Goal: Task Accomplishment & Management: Use online tool/utility

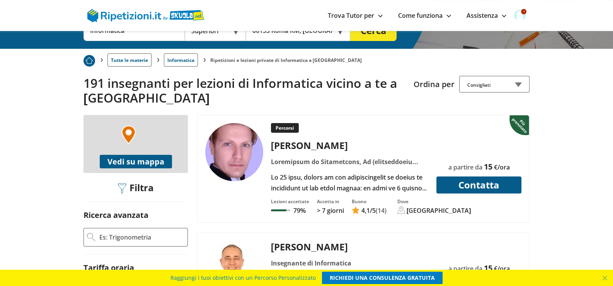
scroll to position [154, 0]
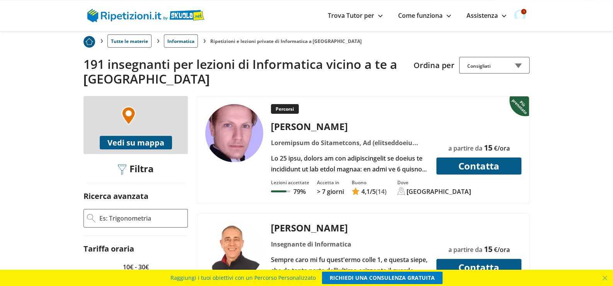
click at [159, 108] on div "+ − Leaflet Vedi su mappa" at bounding box center [135, 125] width 104 height 58
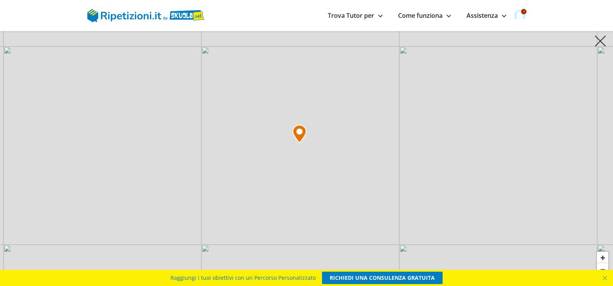
click at [599, 44] on img at bounding box center [600, 41] width 12 height 12
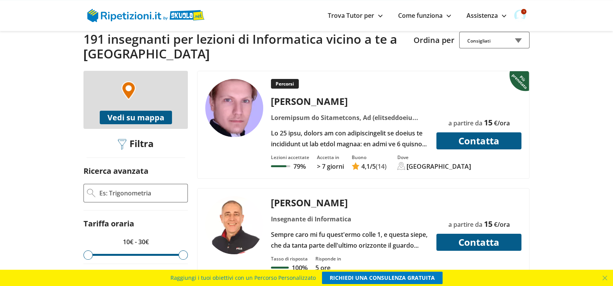
scroll to position [193, 0]
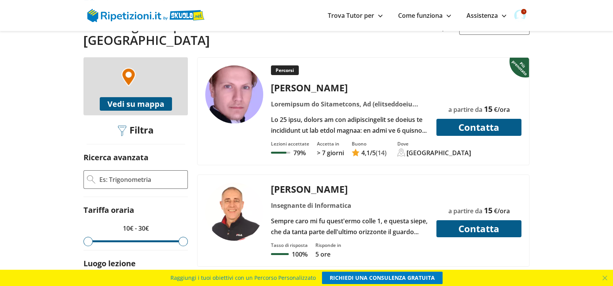
click at [478, 128] on button "Contatta" at bounding box center [478, 127] width 85 height 17
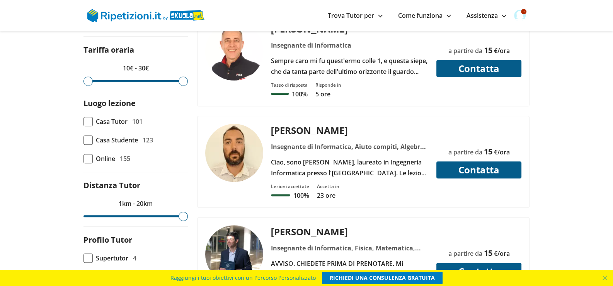
scroll to position [347, 0]
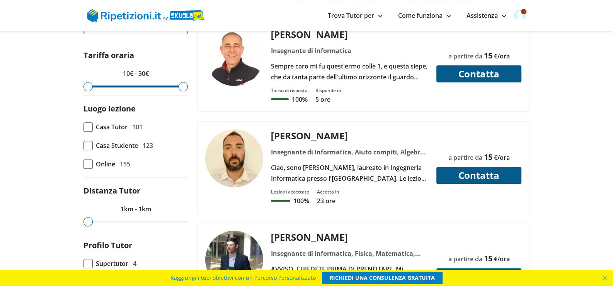
drag, startPoint x: 182, startPoint y: 221, endPoint x: 87, endPoint y: 224, distance: 94.7
type input "1"
click at [87, 222] on input "range" at bounding box center [135, 221] width 104 height 2
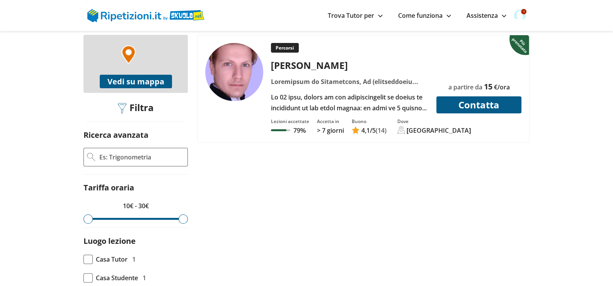
scroll to position [232, 0]
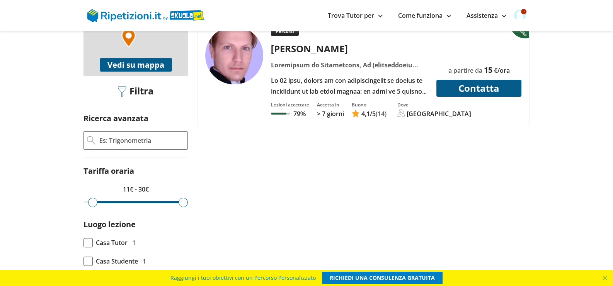
drag, startPoint x: 89, startPoint y: 204, endPoint x: 94, endPoint y: 204, distance: 5.0
type input "11"
click at [94, 203] on input "range" at bounding box center [135, 202] width 104 height 2
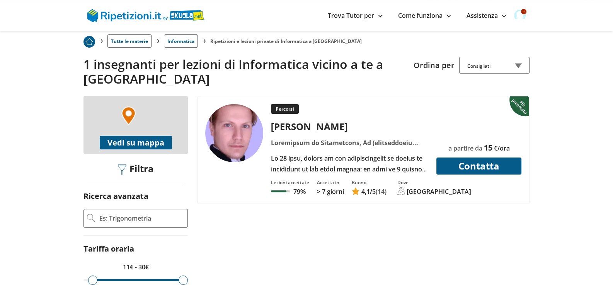
scroll to position [309, 0]
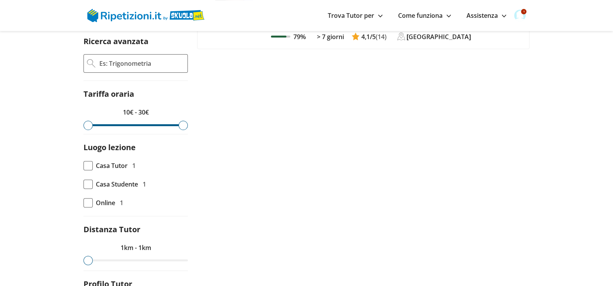
drag, startPoint x: 92, startPoint y: 128, endPoint x: 78, endPoint y: 126, distance: 14.3
type input "10"
click at [83, 126] on input "range" at bounding box center [135, 125] width 104 height 2
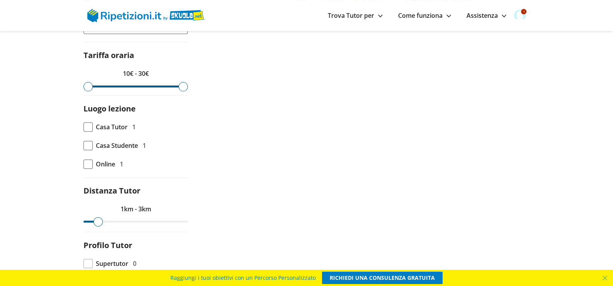
drag, startPoint x: 87, startPoint y: 220, endPoint x: 97, endPoint y: 221, distance: 10.8
type input "3"
click at [97, 221] on input "range" at bounding box center [135, 221] width 104 height 2
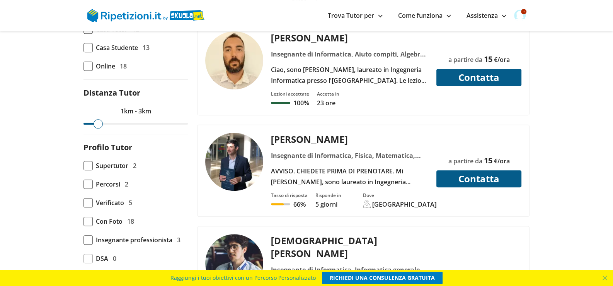
scroll to position [464, 0]
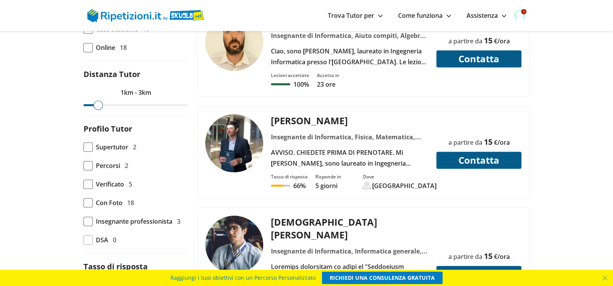
click at [379, 182] on div "[GEOGRAPHIC_DATA]" at bounding box center [404, 185] width 65 height 9
click at [368, 181] on div at bounding box center [367, 185] width 8 height 8
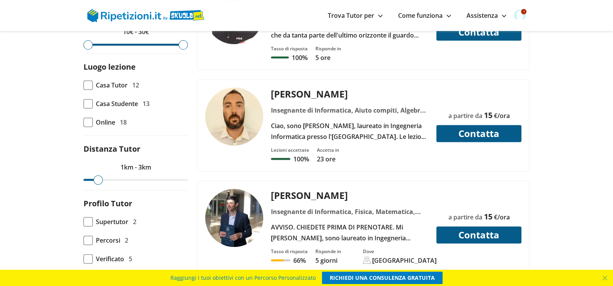
scroll to position [347, 0]
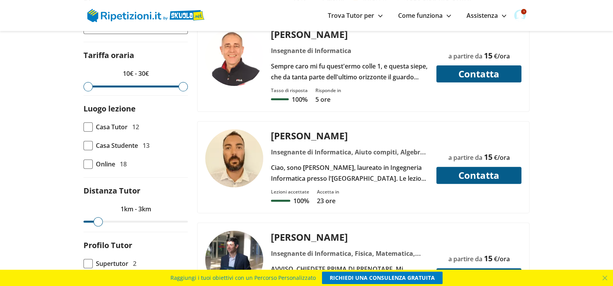
click at [293, 133] on div "[PERSON_NAME]" at bounding box center [349, 135] width 163 height 13
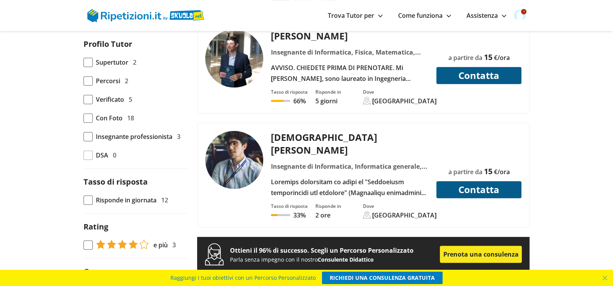
scroll to position [541, 0]
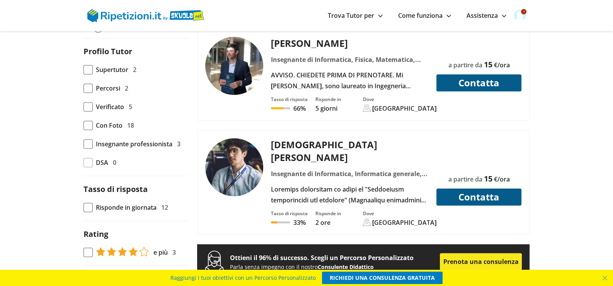
click at [335, 184] on div at bounding box center [349, 195] width 163 height 22
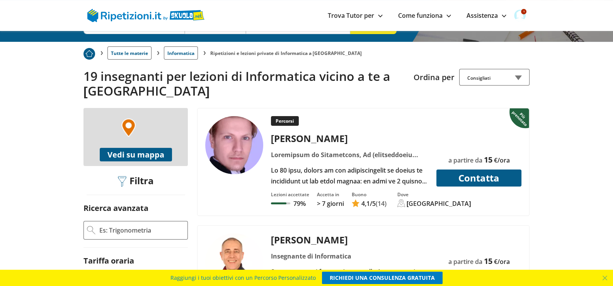
scroll to position [271, 0]
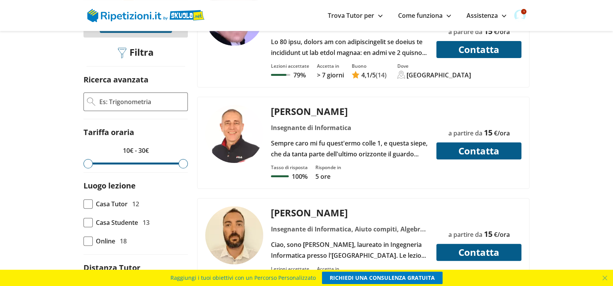
click at [289, 213] on div "[PERSON_NAME]" at bounding box center [349, 212] width 163 height 13
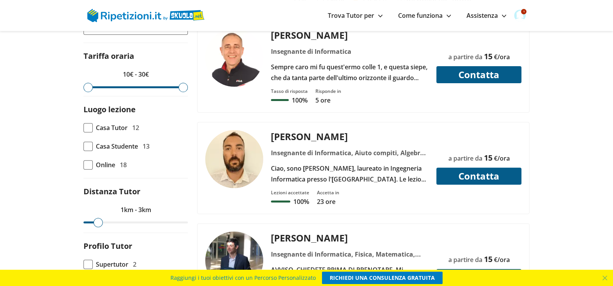
scroll to position [347, 0]
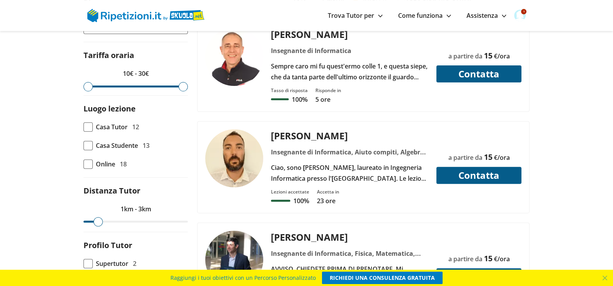
click at [298, 131] on div "[PERSON_NAME]" at bounding box center [349, 135] width 163 height 13
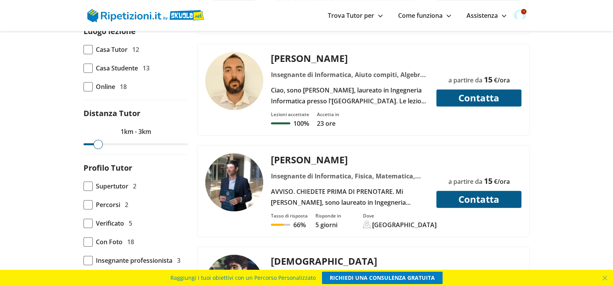
scroll to position [425, 0]
click at [341, 185] on div "AVVISO. CHIEDETE PRIMA DI PRENOTARE. Mi [PERSON_NAME], sono laureato in Ingegne…" at bounding box center [349, 196] width 163 height 22
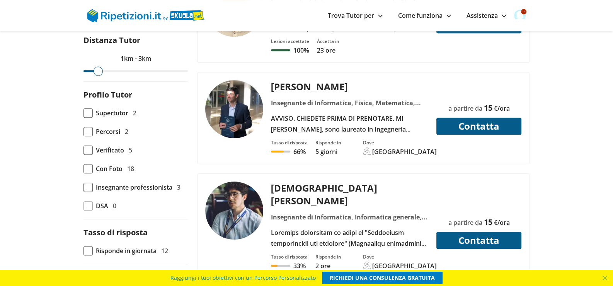
scroll to position [502, 0]
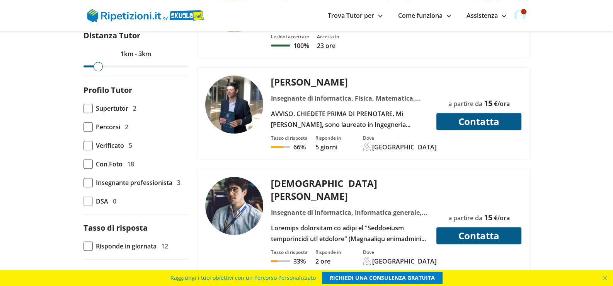
click at [228, 196] on img at bounding box center [234, 206] width 58 height 58
